Goal: Information Seeking & Learning: Learn about a topic

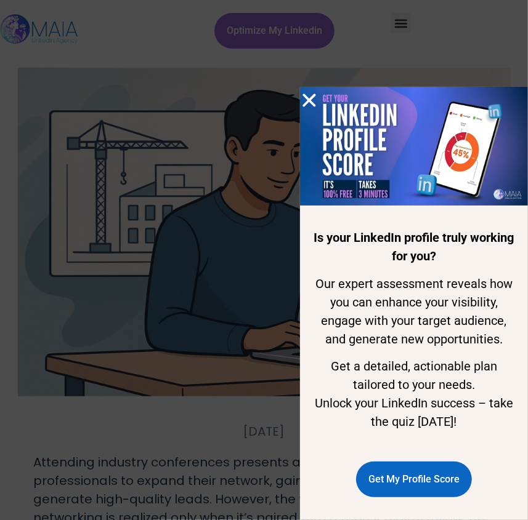
click at [297, 106] on div "Is your LinkedIn profile truly working for you? Our expert assessment reveals h…" at bounding box center [264, 260] width 528 height 520
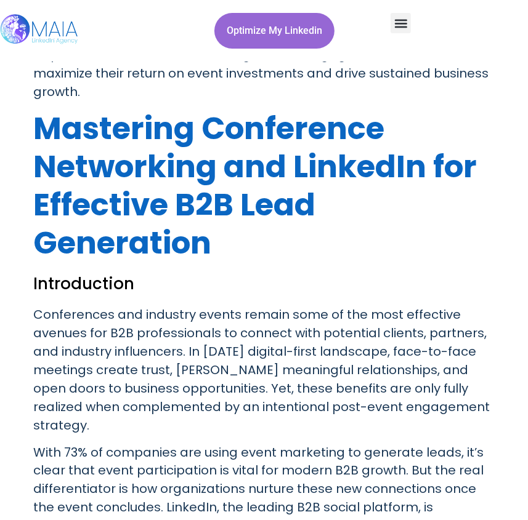
scroll to position [504, 0]
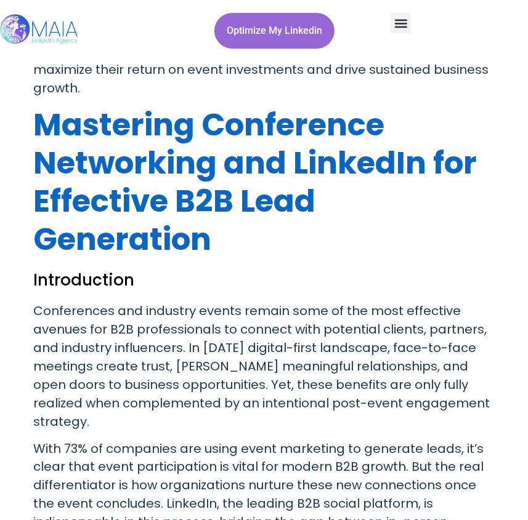
click at [228, 228] on h1 "Mastering Conference Networking and LinkedIn for Effective B2B Lead Generation" at bounding box center [264, 182] width 461 height 153
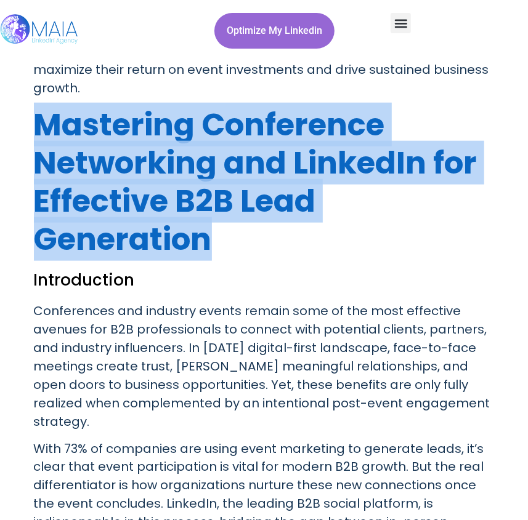
drag, startPoint x: 214, startPoint y: 252, endPoint x: 41, endPoint y: 138, distance: 206.7
click at [41, 138] on h1 "Mastering Conference Networking and LinkedIn for Effective B2B Lead Generation" at bounding box center [264, 182] width 461 height 153
copy h1 "Mastering Conference Networking and LinkedIn for Effective B2B Lead Generation"
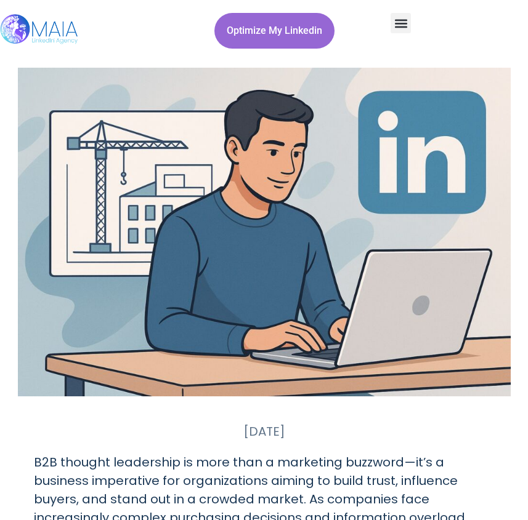
scroll to position [224, 0]
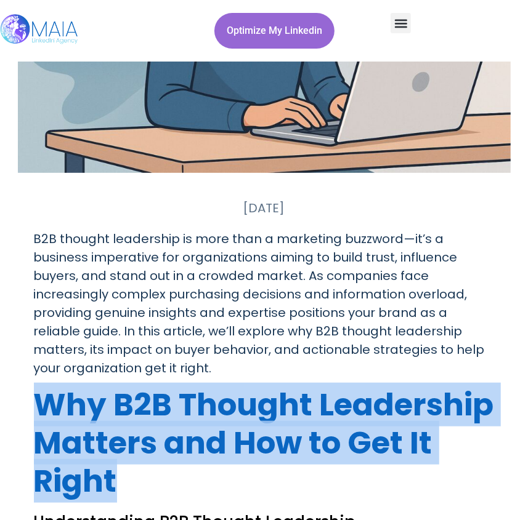
drag, startPoint x: 134, startPoint y: 481, endPoint x: 40, endPoint y: 415, distance: 115.0
click at [40, 415] on h1 "Why B2B Thought Leadership Matters and How to Get It Right" at bounding box center [264, 443] width 461 height 115
copy h1 "Why B2B Thought Leadership Matters and How to Get It Right"
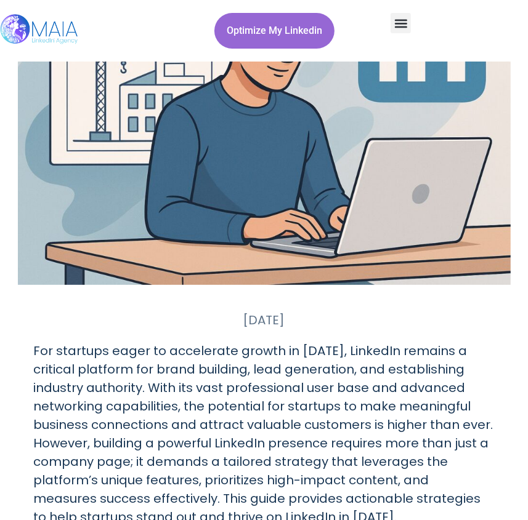
scroll to position [448, 0]
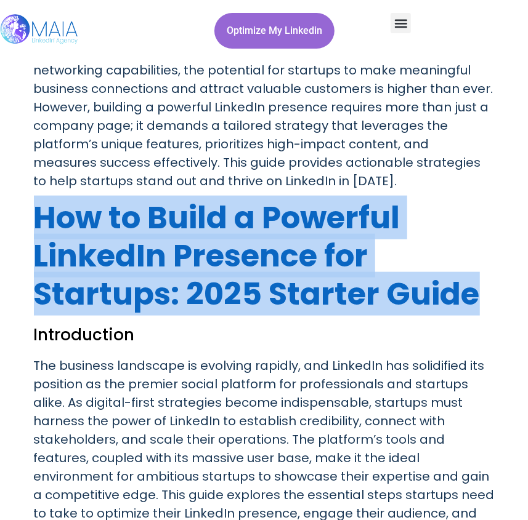
drag, startPoint x: 499, startPoint y: 299, endPoint x: 30, endPoint y: 224, distance: 474.6
copy h1 "How to Build a Powerful LinkedIn Presence for Startups: 2025 Starter Guide"
click at [470, 307] on h1 "How to Build a Powerful LinkedIn Presence for Startups: 2025 Starter Guide" at bounding box center [264, 256] width 461 height 115
drag, startPoint x: 478, startPoint y: 307, endPoint x: 12, endPoint y: 220, distance: 473.6
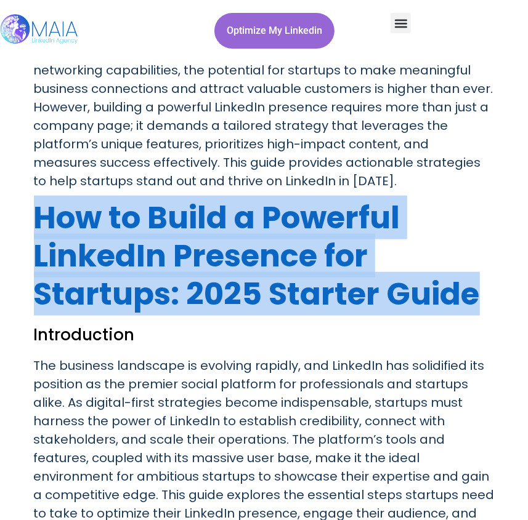
copy h1 "How to Build a Powerful LinkedIn Presence for Startups: 2025 Starter Guide"
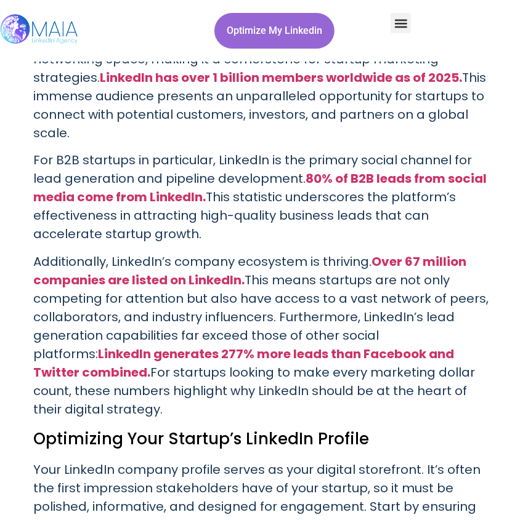
scroll to position [1455, 0]
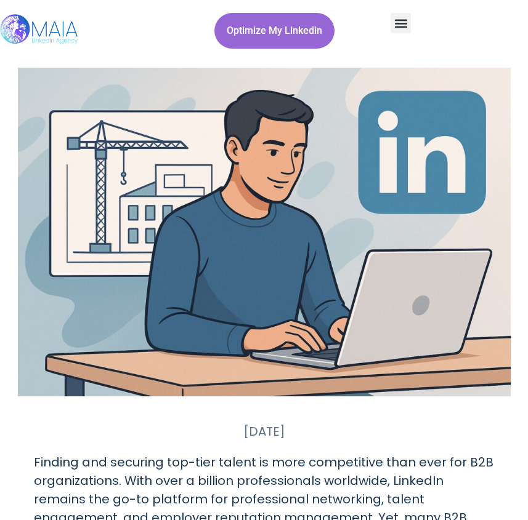
scroll to position [392, 0]
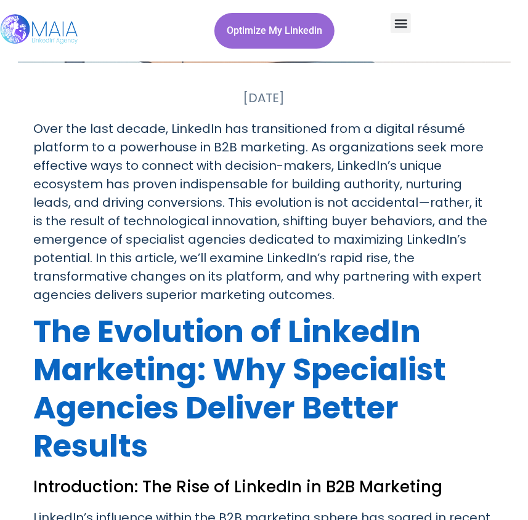
scroll to position [392, 0]
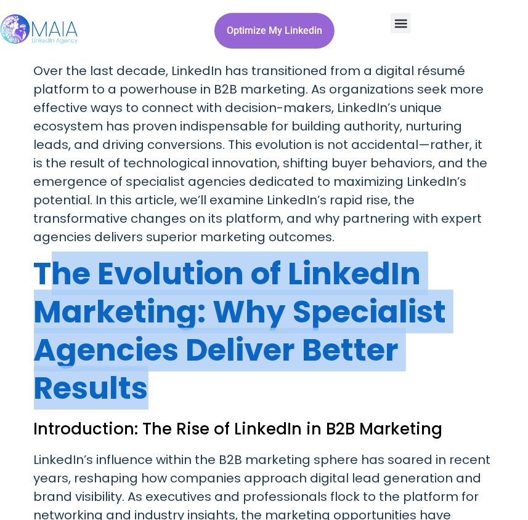
drag, startPoint x: 147, startPoint y: 391, endPoint x: 46, endPoint y: 283, distance: 148.6
click at [46, 283] on h1 "The Evolution of LinkedIn Marketing: Why Specialist Agencies Deliver Better Res…" at bounding box center [264, 331] width 461 height 153
click at [200, 388] on h1 "The Evolution of LinkedIn Marketing: Why Specialist Agencies Deliver Better Res…" at bounding box center [264, 331] width 461 height 153
drag, startPoint x: 166, startPoint y: 387, endPoint x: 55, endPoint y: 269, distance: 161.6
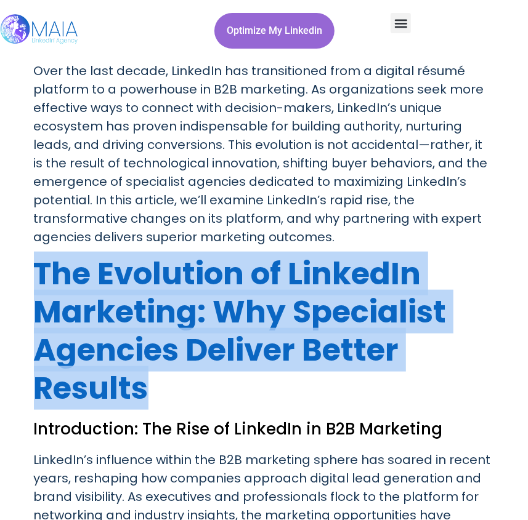
copy h1 "The Evolution of LinkedIn Marketing: Why Specialist Agencies Deliver Better Res…"
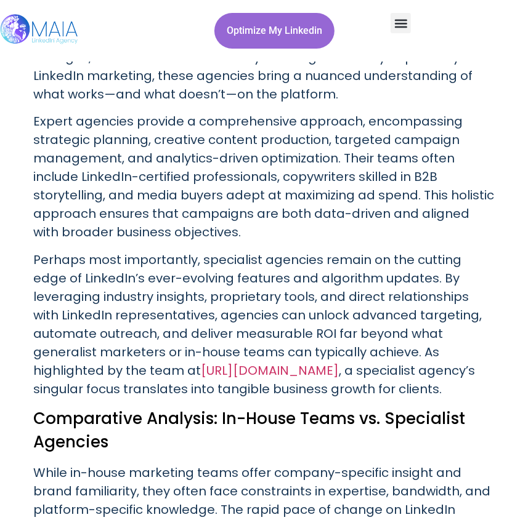
scroll to position [1735, 0]
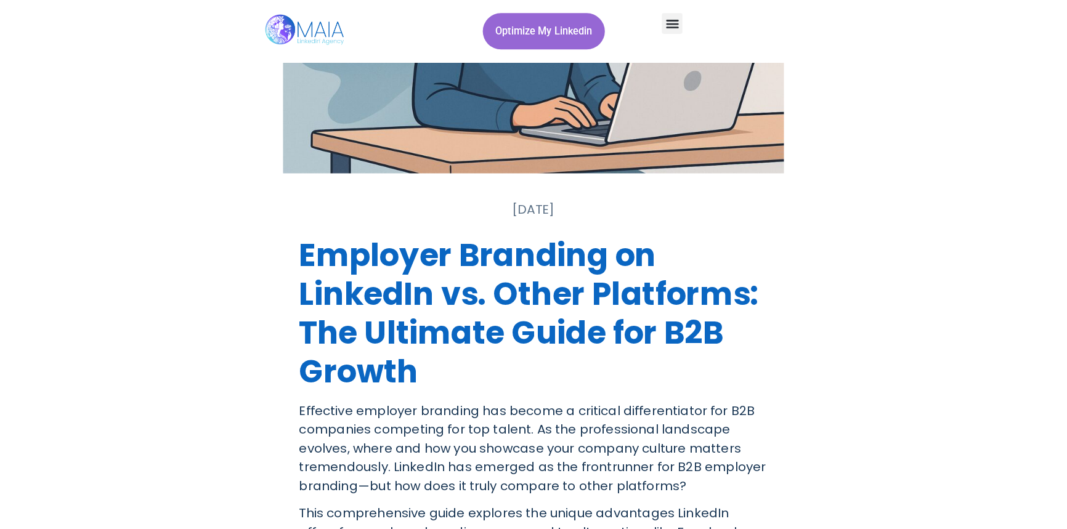
scroll to position [224, 0]
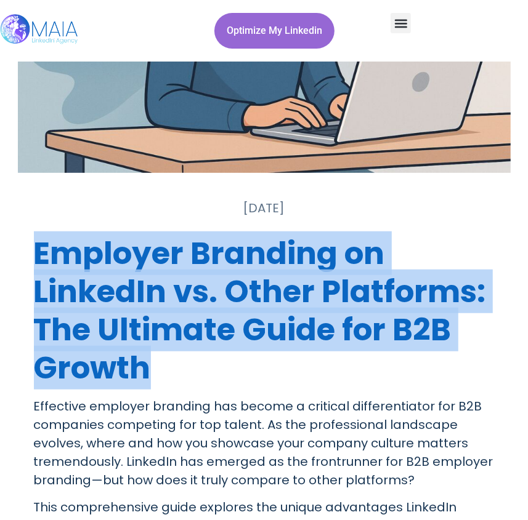
drag, startPoint x: 156, startPoint y: 367, endPoint x: 27, endPoint y: 223, distance: 193.6
copy h1 "Employer Branding on LinkedIn vs. Other Platforms: The Ultimate Guide for B2B G…"
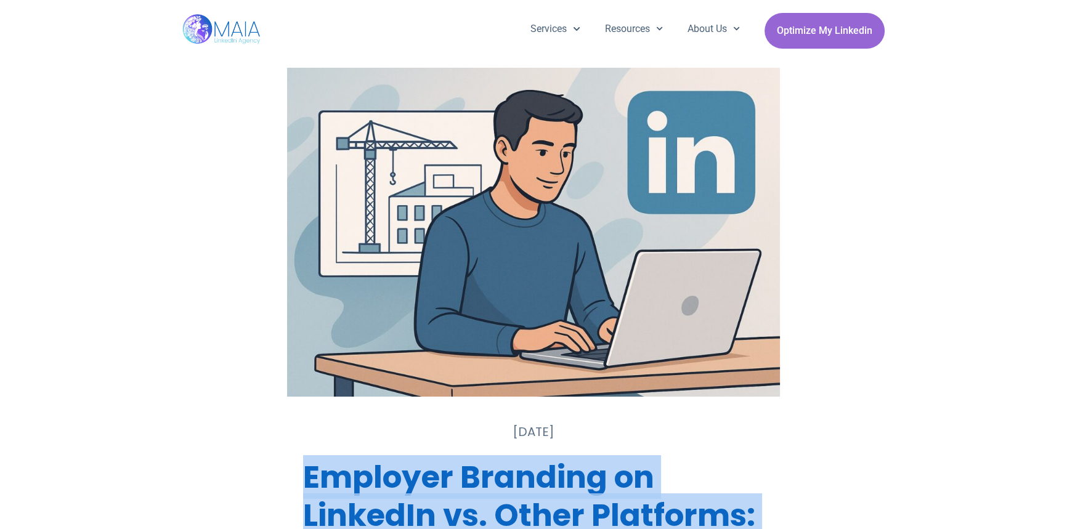
scroll to position [111, 0]
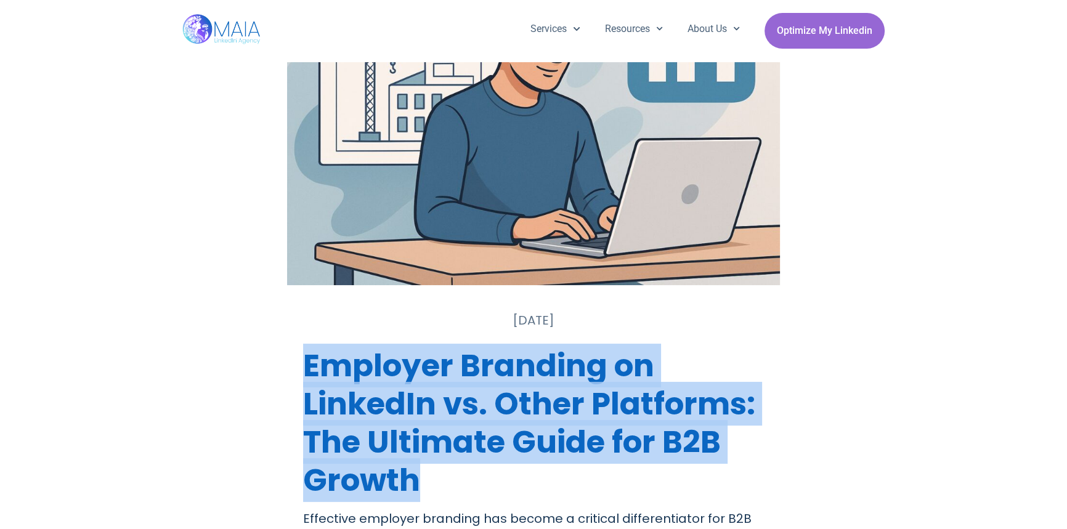
click at [368, 408] on h1 "Employer Branding on LinkedIn vs. Other Platforms: The Ultimate Guide for B2B G…" at bounding box center [533, 423] width 461 height 153
click at [307, 379] on h1 "Employer Branding on LinkedIn vs. Other Platforms: The Ultimate Guide for B2B G…" at bounding box center [533, 423] width 461 height 153
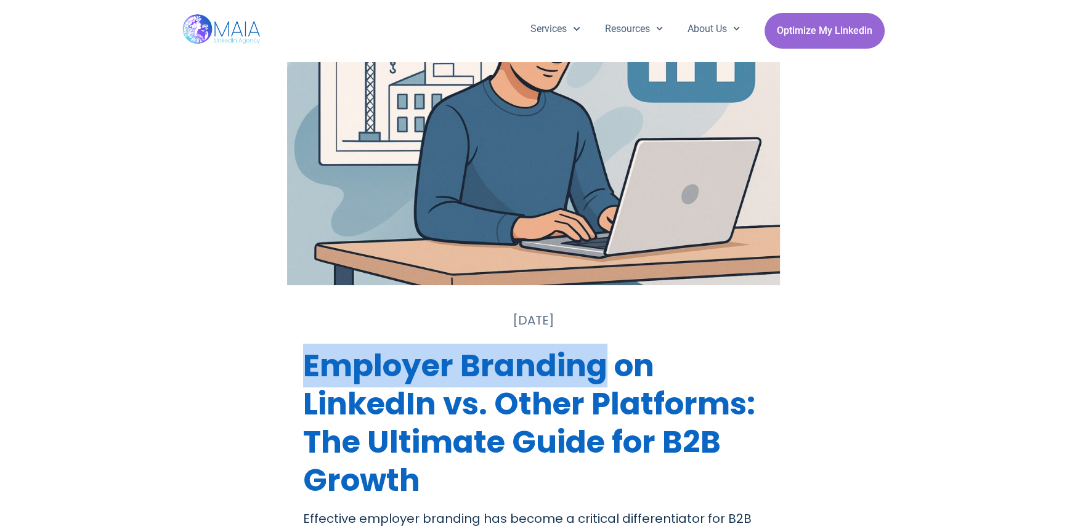
drag, startPoint x: 294, startPoint y: 368, endPoint x: 604, endPoint y: 350, distance: 310.9
copy h1 "Employer Branding"
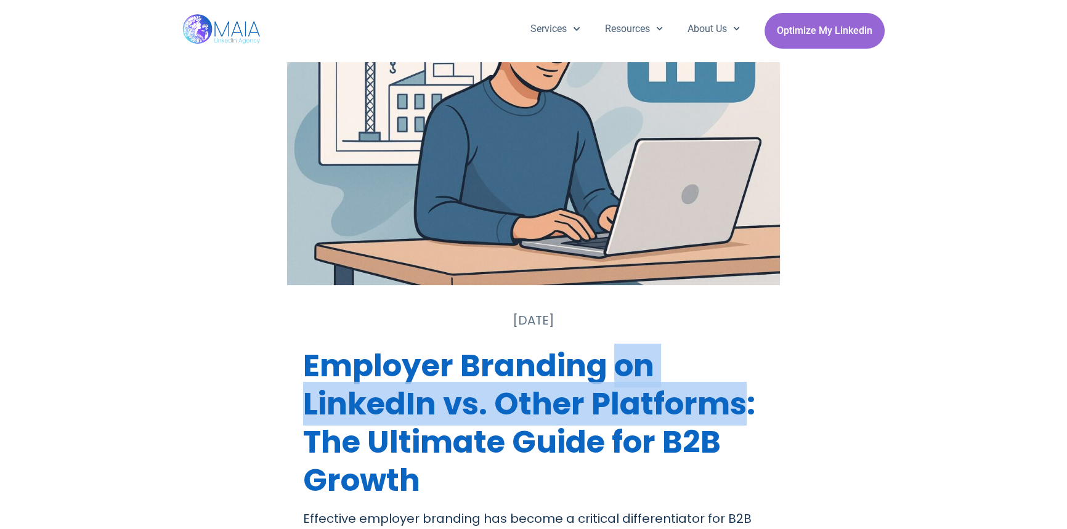
drag, startPoint x: 621, startPoint y: 365, endPoint x: 749, endPoint y: 406, distance: 134.6
click at [527, 406] on h1 "Employer Branding on LinkedIn vs. Other Platforms: The Ultimate Guide for B2B G…" at bounding box center [533, 423] width 461 height 153
copy h1 "on LinkedIn vs. Other Platforms"
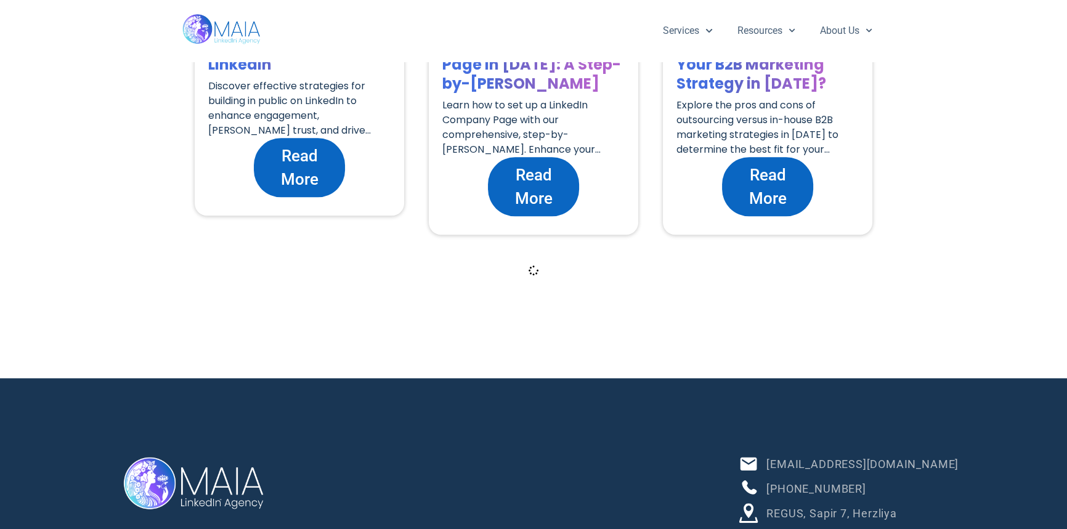
scroll to position [1567, 0]
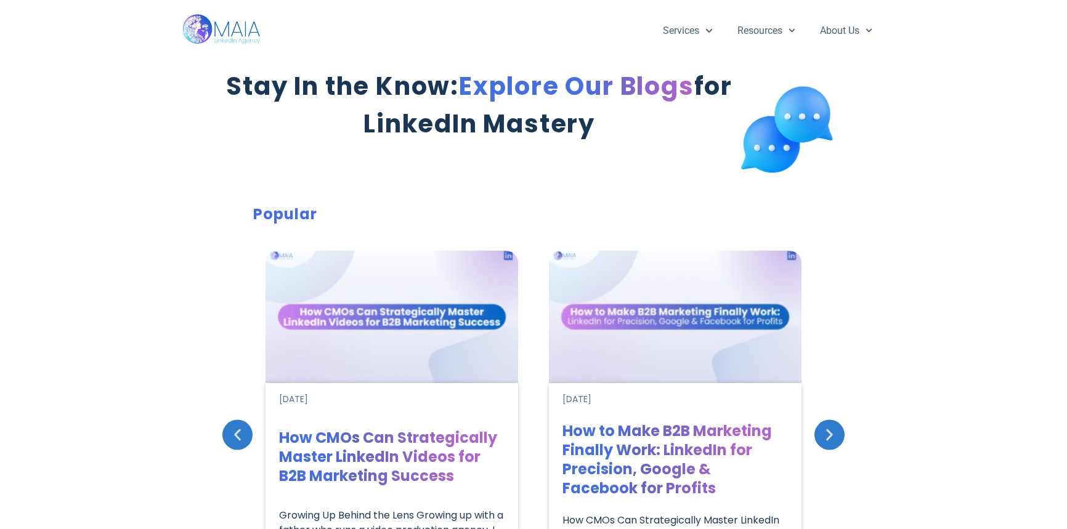
scroll to position [1343, 0]
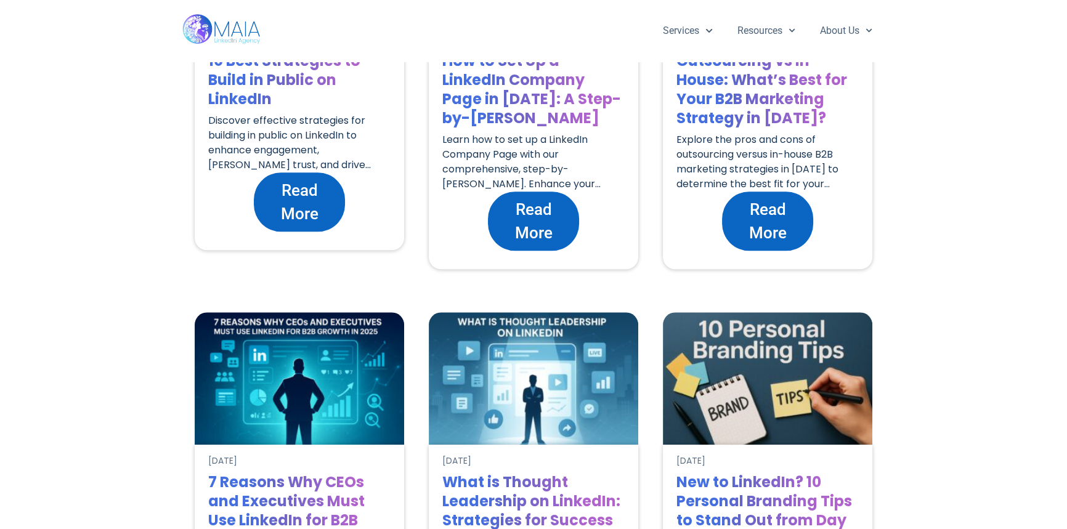
click at [151, 238] on div "All Company Pages Employer Branding LinkedIn Ads Personal Profiles Popular Tips…" at bounding box center [533, 271] width 1067 height 1743
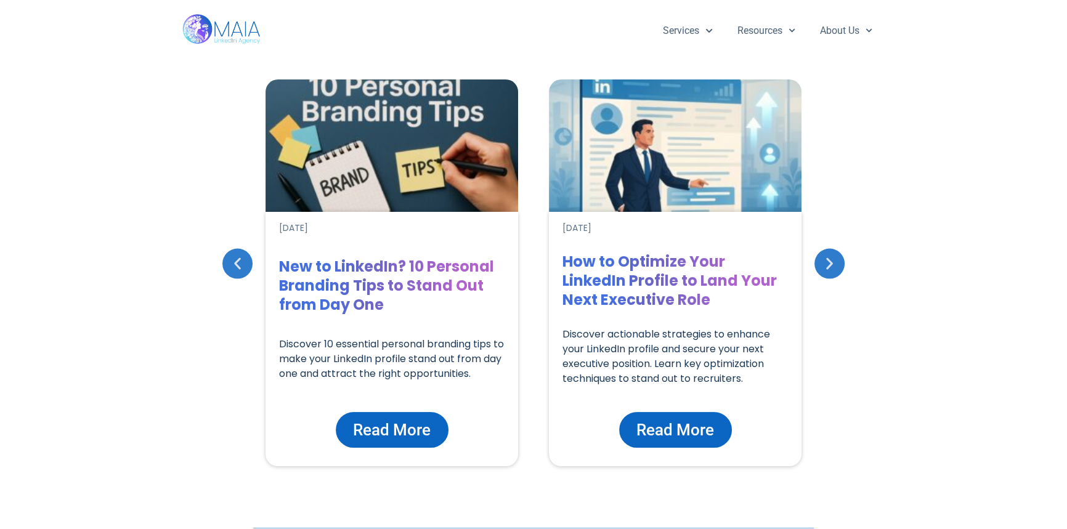
scroll to position [3287, 0]
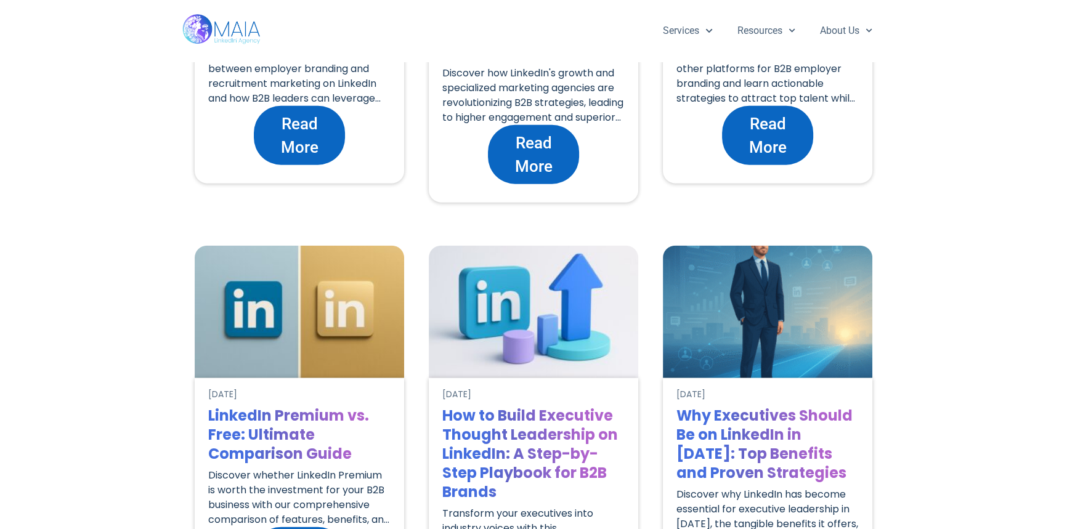
scroll to position [3679, 0]
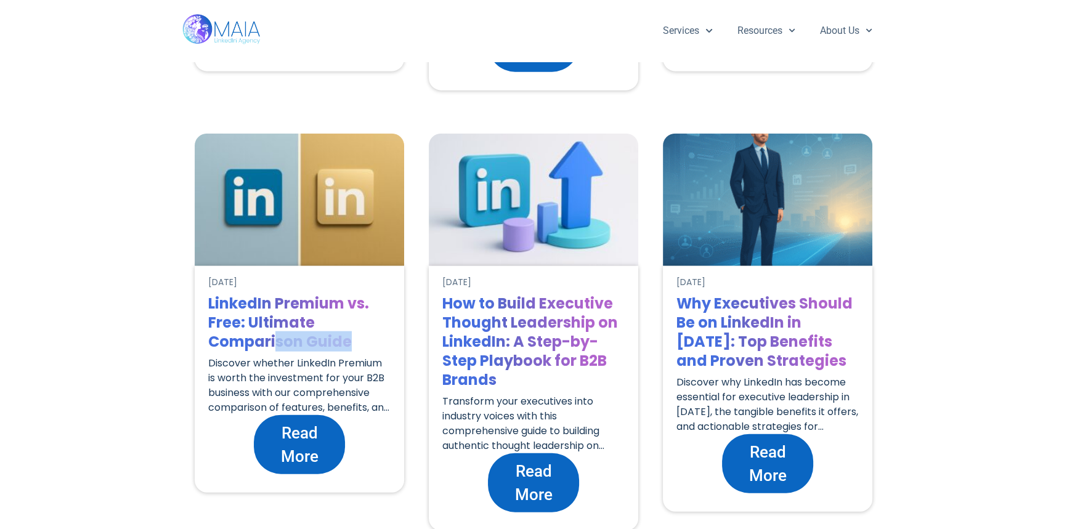
drag, startPoint x: 374, startPoint y: 352, endPoint x: 274, endPoint y: 341, distance: 100.4
click at [274, 341] on div "LinkedIn Premium vs. Free: Ultimate Comparison Guide" at bounding box center [299, 325] width 182 height 62
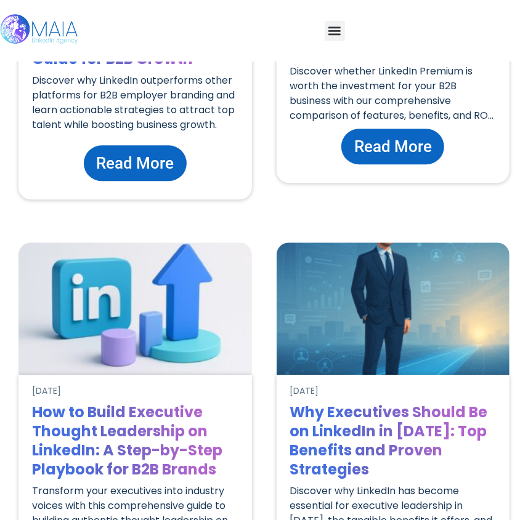
scroll to position [5055, 0]
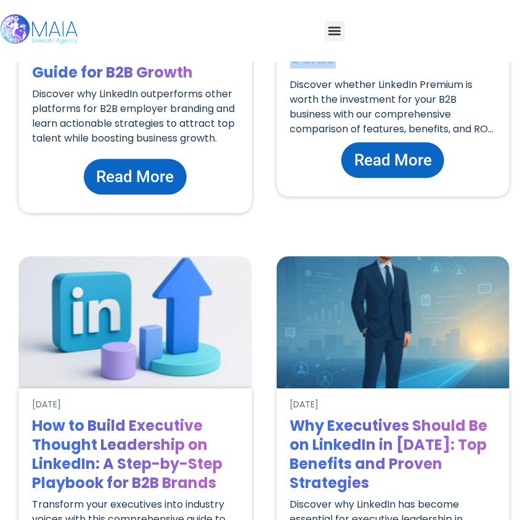
drag, startPoint x: 291, startPoint y: 232, endPoint x: 453, endPoint y: 264, distance: 165.8
click at [453, 68] on h1 "LinkedIn Premium vs. Free: Ultimate Comparison Guide" at bounding box center [393, 38] width 206 height 57
copy h1 "LinkedIn Premium vs. Free: Ultimate Comparison Guide"
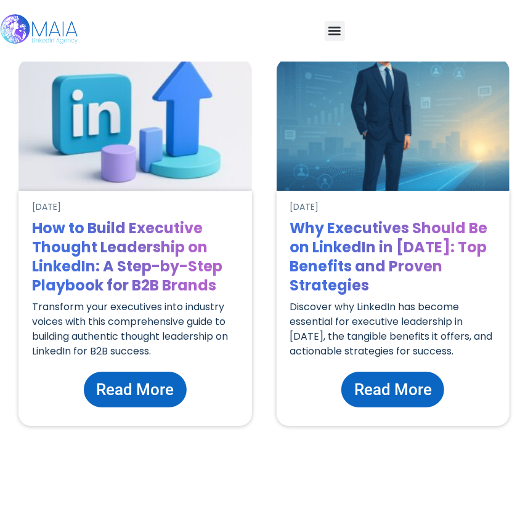
scroll to position [5390, 0]
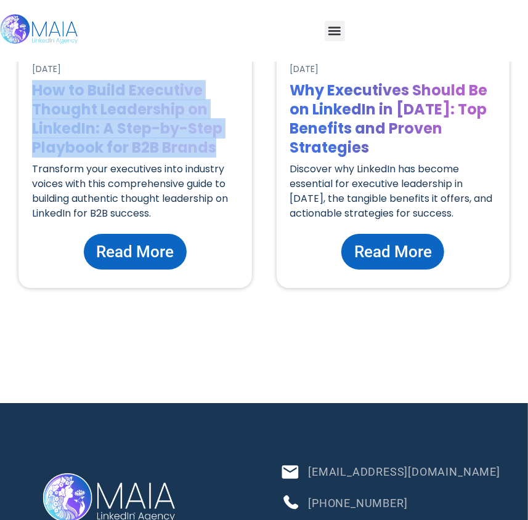
drag, startPoint x: 219, startPoint y: 392, endPoint x: 31, endPoint y: 331, distance: 197.5
click at [31, 288] on div "[DATE] How to Build Executive Thought Leadership on LinkedIn: A Step-by-Step Pl…" at bounding box center [134, 170] width 233 height 235
copy h1 "How to Build Executive Thought Leadership on LinkedIn: A Step-by-Step Playbook …"
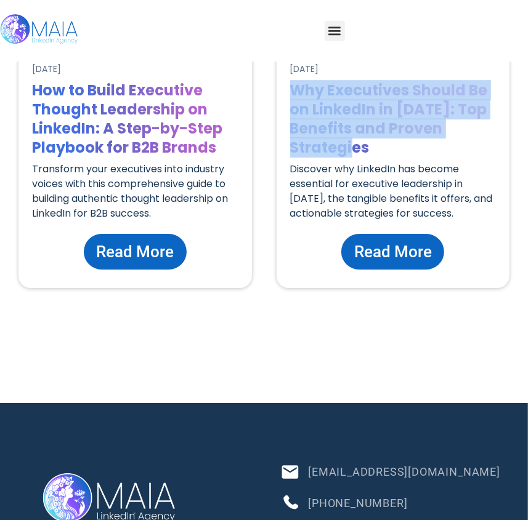
drag, startPoint x: 289, startPoint y: 329, endPoint x: 400, endPoint y: 385, distance: 124.5
click at [400, 157] on h1 "Why Executives Should Be on LinkedIn in [DATE]: Top Benefits and Proven Strateg…" at bounding box center [393, 119] width 206 height 76
copy h1 "Why Executives Should Be on LinkedIn in [DATE]: Top Benefits and Proven Strateg…"
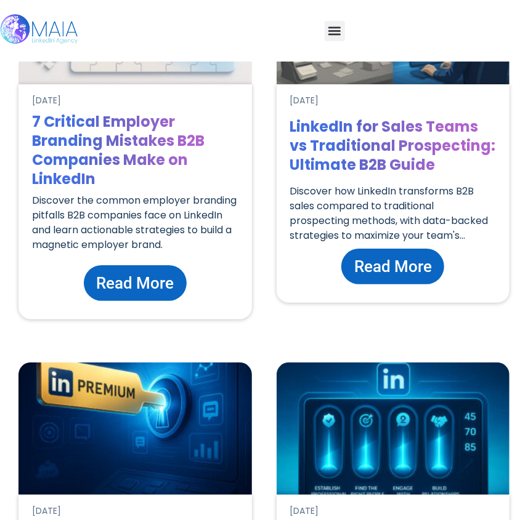
scroll to position [5838, 0]
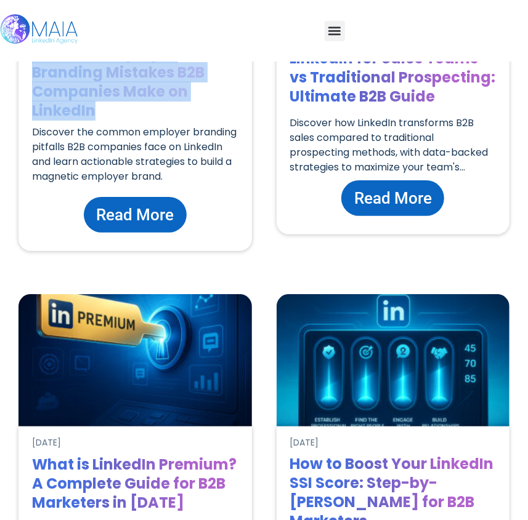
drag, startPoint x: 36, startPoint y: 312, endPoint x: 187, endPoint y: 369, distance: 160.8
click at [187, 251] on div "[DATE] 7 Critical Employer Branding Mistakes B2B Companies Make on LinkedIn Dis…" at bounding box center [134, 133] width 233 height 235
copy h1 "7 Critical Employer Branding Mistakes B2B Companies Make on LinkedIn"
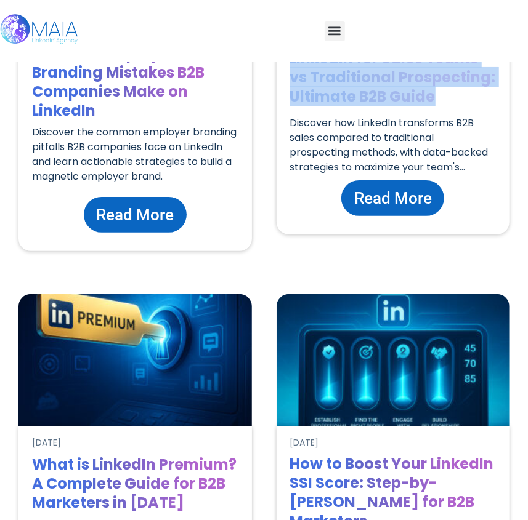
drag, startPoint x: 448, startPoint y: 354, endPoint x: 291, endPoint y: 313, distance: 163.0
click at [291, 106] on h1 "LinkedIn for Sales Teams vs Traditional Prospecting: Ultimate B2B Guide" at bounding box center [393, 77] width 206 height 57
copy h1 "LinkedIn for Sales Teams vs Traditional Prospecting: Ultimate B2B Guide"
click at [458, 106] on h1 "LinkedIn for Sales Teams vs Traditional Prospecting: Ultimate B2B Guide" at bounding box center [393, 77] width 206 height 57
drag, startPoint x: 382, startPoint y: 333, endPoint x: 292, endPoint y: 314, distance: 91.8
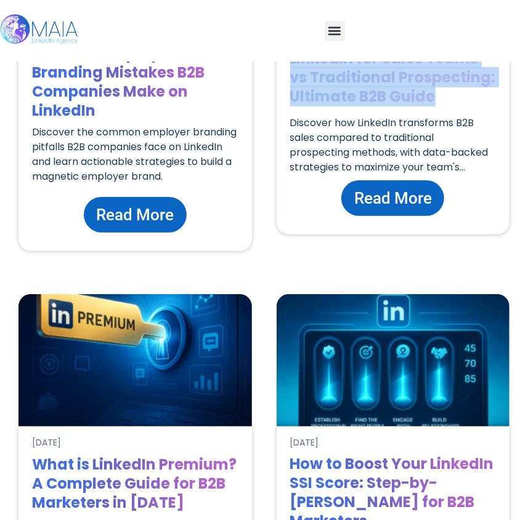
click at [292, 106] on h1 "LinkedIn for Sales Teams vs Traditional Prospecting: Ultimate B2B Guide" at bounding box center [393, 77] width 206 height 57
copy h1 "LinkedIn for Sales Teams vs Traditional Prospecting: Ultimate B2B Guide"
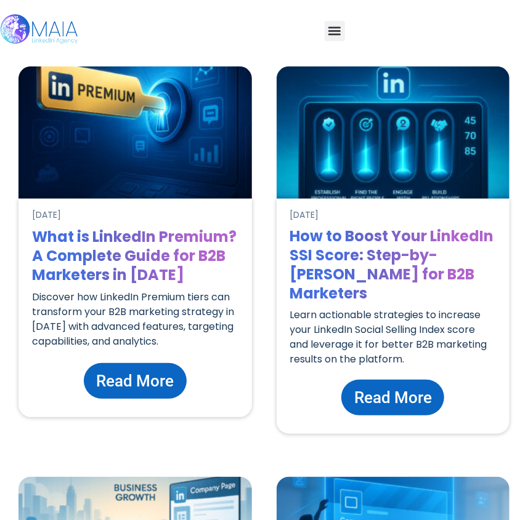
scroll to position [6398, 0]
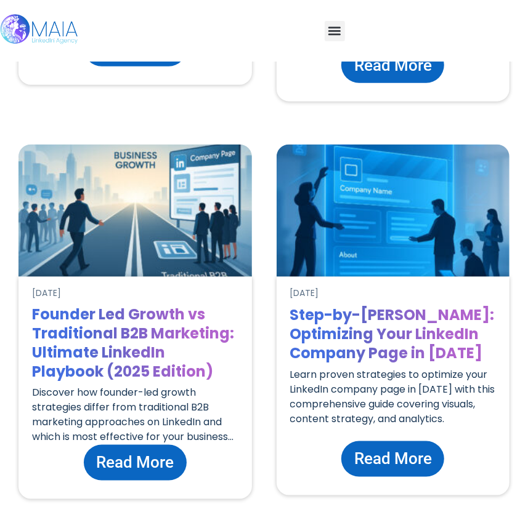
drag, startPoint x: 171, startPoint y: 229, endPoint x: 32, endPoint y: 188, distance: 144.4
copy h1 "What is LinkedIn Premium? A Complete Guide for B2B Marketers in [DATE]"
drag, startPoint x: 446, startPoint y: 216, endPoint x: 294, endPoint y: 197, distance: 153.2
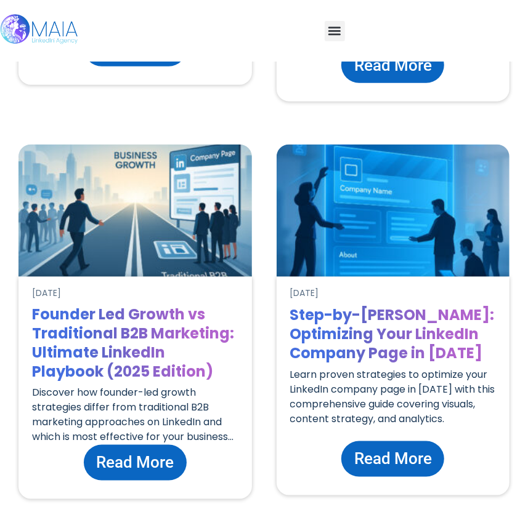
copy h1 "How to Boost Your LinkedIn SSI Score: Step-by-[PERSON_NAME] for B2B Marketers"
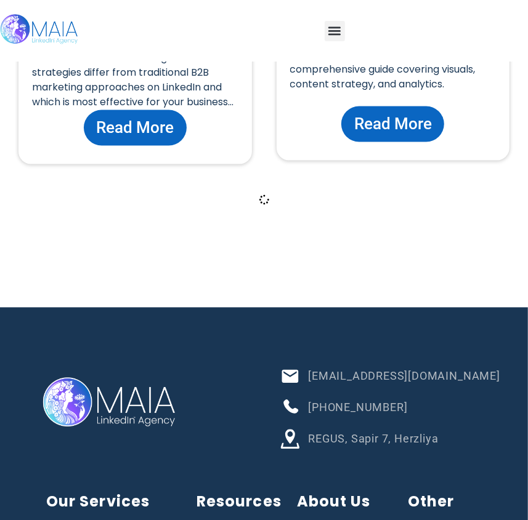
scroll to position [6734, 0]
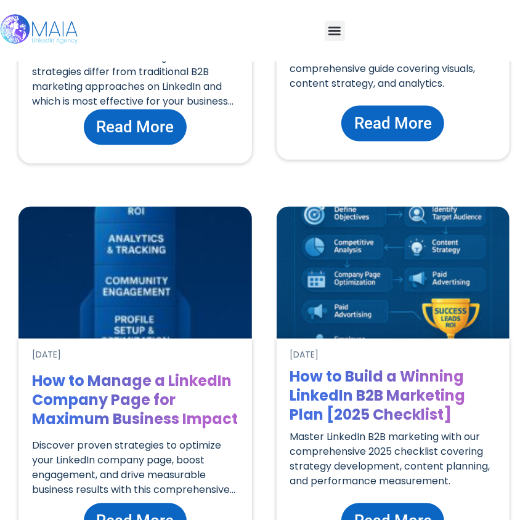
drag, startPoint x: 222, startPoint y: 334, endPoint x: 33, endPoint y: 262, distance: 202.3
click at [33, 46] on h1 "Founder Led Growth vs Traditional B2B Marketing: Ultimate LinkedIn Playbook (20…" at bounding box center [135, 7] width 206 height 76
copy h1 "Founder Led Growth vs Traditional B2B Marketing: Ultimate LinkedIn Playbook (20…"
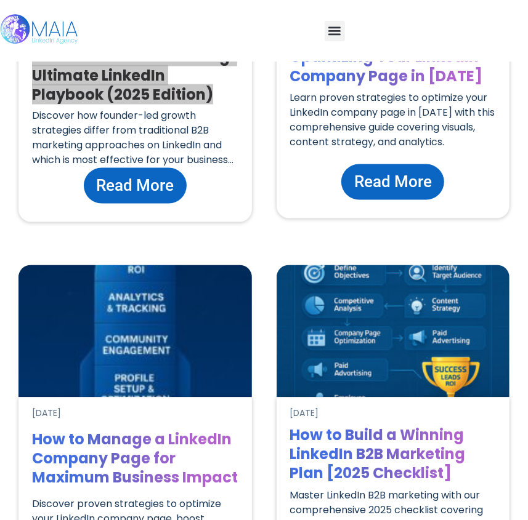
scroll to position [6678, 0]
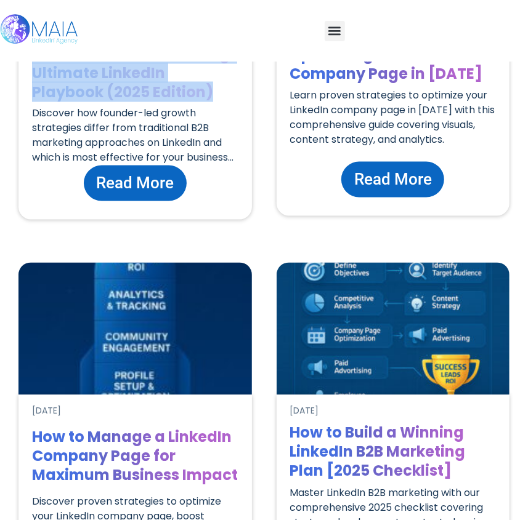
drag, startPoint x: 110, startPoint y: 351, endPoint x: 160, endPoint y: 357, distance: 50.9
click at [160, 102] on h1 "Founder Led Growth vs Traditional B2B Marketing: Ultimate LinkedIn Playbook (20…" at bounding box center [135, 63] width 206 height 76
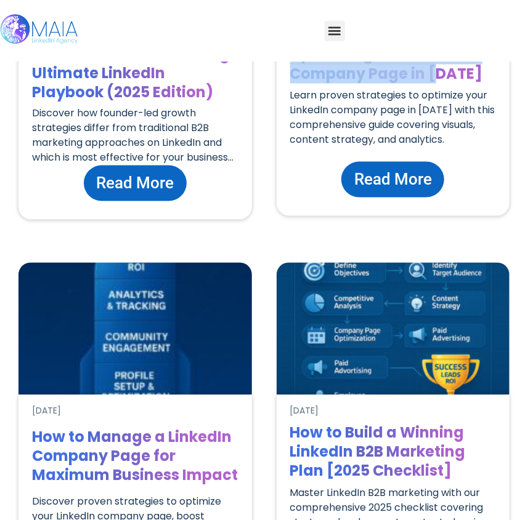
drag, startPoint x: 469, startPoint y: 362, endPoint x: 283, endPoint y: 318, distance: 191.2
click at [283, 216] on div "[DATE] Step-by-[PERSON_NAME]: Optimizing Your LinkedIn Company Page in [DATE] L…" at bounding box center [392, 107] width 233 height 219
copy h1 "Step-by-[PERSON_NAME]: Optimizing Your LinkedIn Company Page in [DATE]"
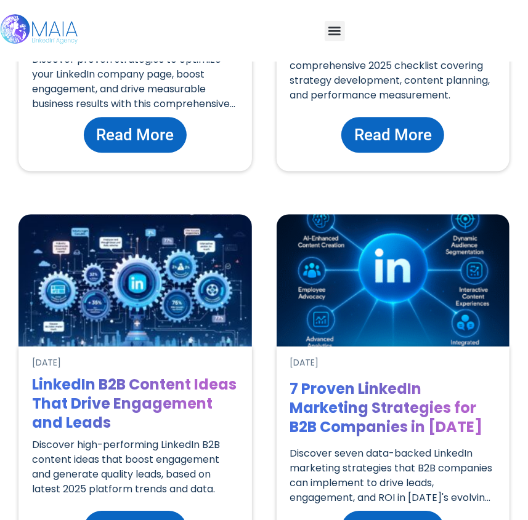
scroll to position [7126, 0]
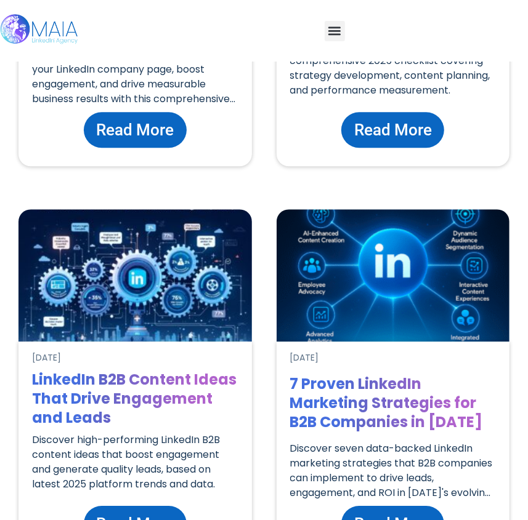
drag, startPoint x: 100, startPoint y: 354, endPoint x: 31, endPoint y: 295, distance: 90.8
click at [31, 166] on div "[DATE] How to Manage a LinkedIn Company Page for Maximum Business Impact Discov…" at bounding box center [134, 57] width 233 height 219
drag, startPoint x: 453, startPoint y: 338, endPoint x: 293, endPoint y: 301, distance: 164.5
click at [293, 33] on h1 "How to Build a Winning LinkedIn B2B Marketing Plan [2025 Checklist]" at bounding box center [393, 4] width 206 height 57
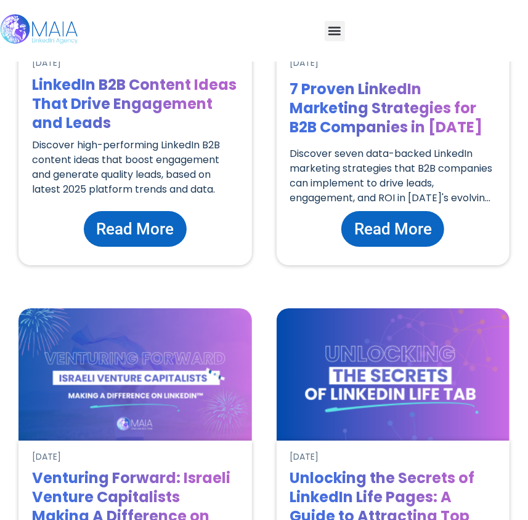
scroll to position [7582, 0]
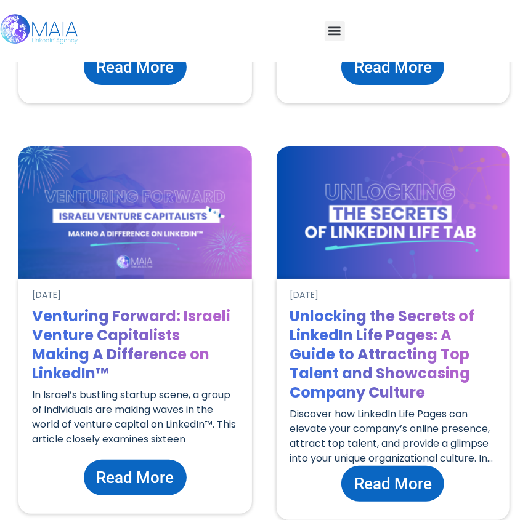
drag, startPoint x: 139, startPoint y: 299, endPoint x: 31, endPoint y: 263, distance: 113.1
drag, startPoint x: 49, startPoint y: 267, endPoint x: 122, endPoint y: 273, distance: 72.9
drag, startPoint x: 129, startPoint y: 302, endPoint x: 34, endPoint y: 255, distance: 106.6
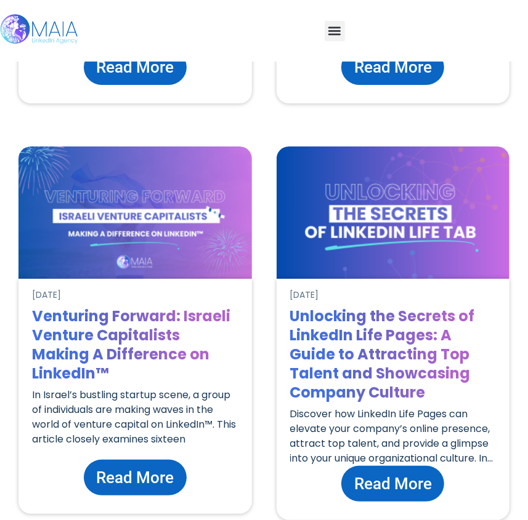
drag, startPoint x: 474, startPoint y: 305, endPoint x: 289, endPoint y: 257, distance: 191.0
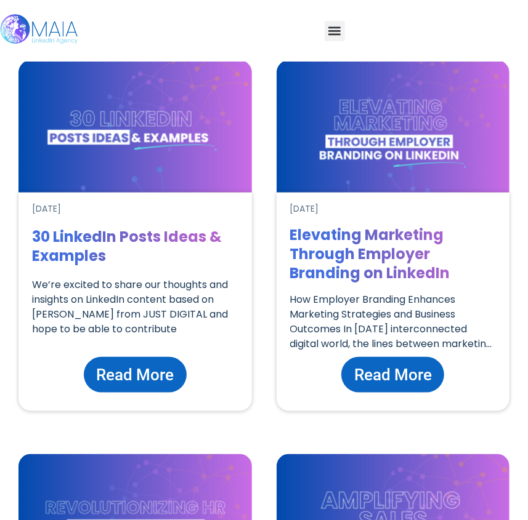
scroll to position [8086, 0]
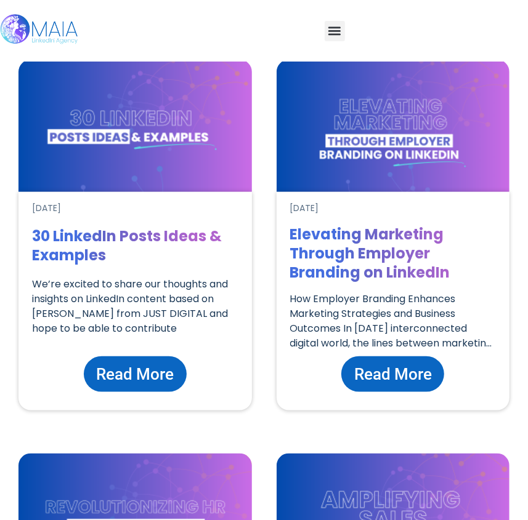
drag, startPoint x: 117, startPoint y: 224, endPoint x: 34, endPoint y: 169, distance: 99.1
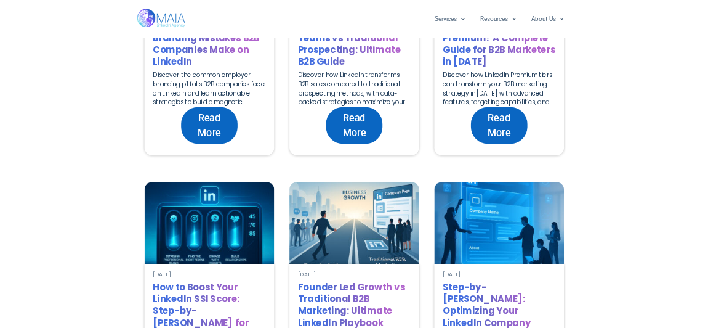
scroll to position [4381, 0]
